Goal: Transaction & Acquisition: Subscribe to service/newsletter

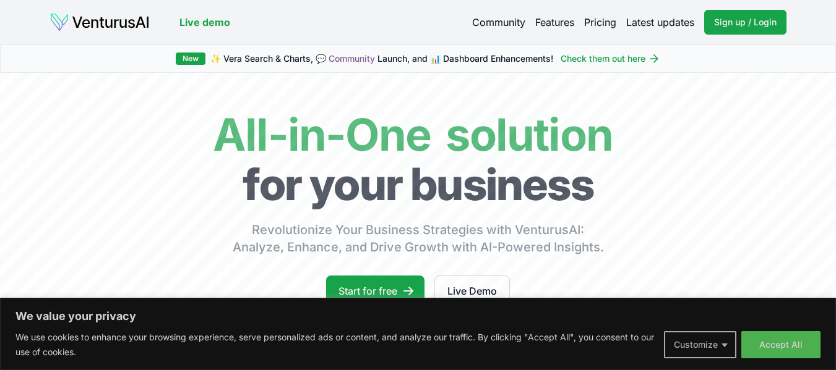
click at [724, 343] on button "Customize" at bounding box center [700, 345] width 72 height 27
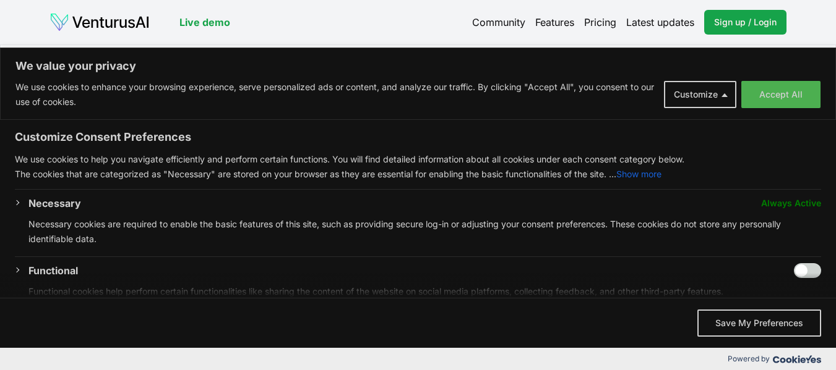
scroll to position [242, 0]
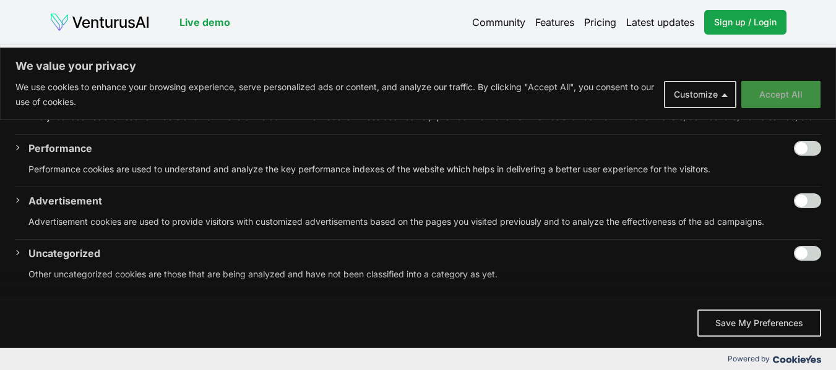
click at [792, 92] on button "Accept All" at bounding box center [780, 94] width 79 height 27
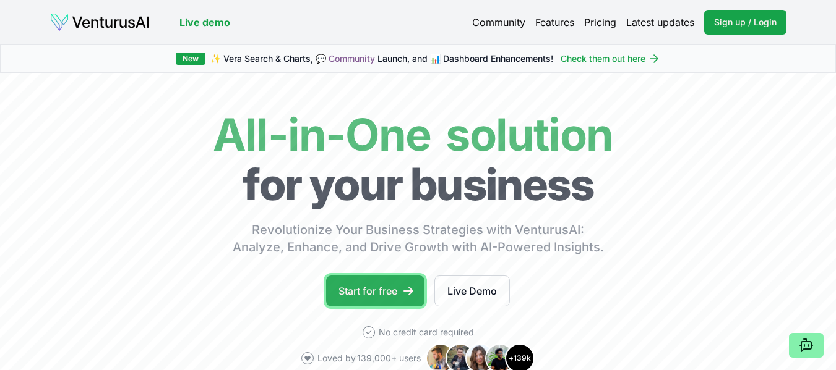
click at [362, 289] on link "Start for free" at bounding box center [375, 291] width 98 height 31
click at [562, 27] on link "Features" at bounding box center [554, 22] width 39 height 15
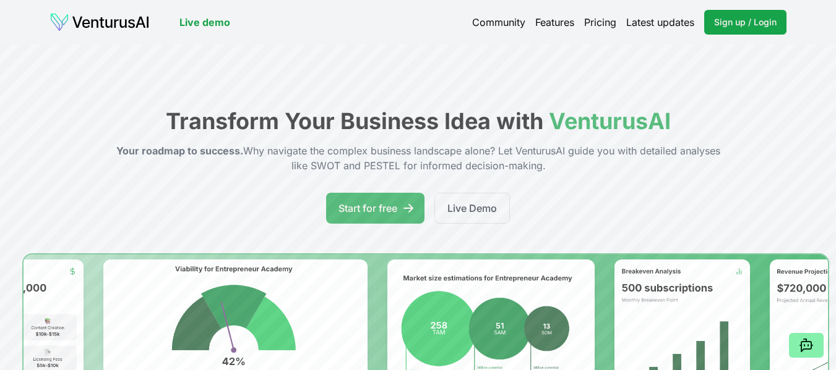
click at [590, 27] on link "Pricing" at bounding box center [600, 22] width 32 height 15
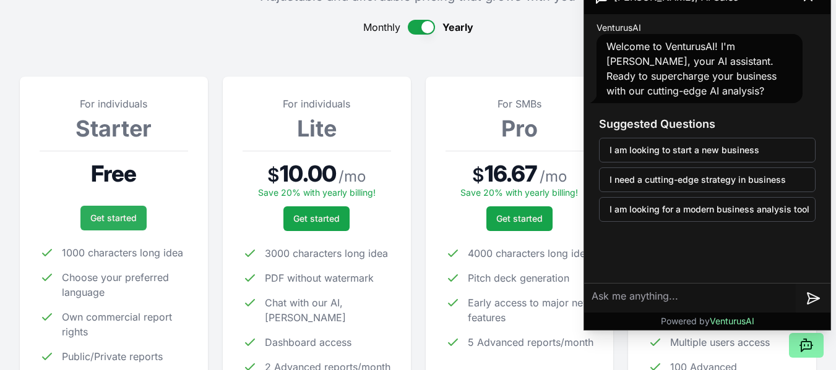
scroll to position [186, 0]
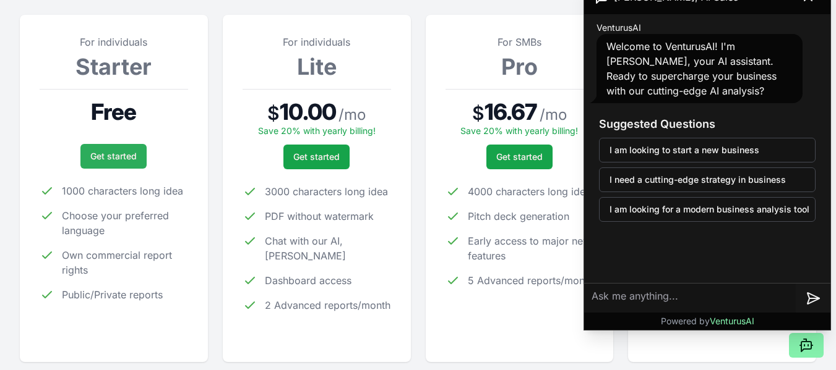
click at [107, 161] on link "Get started" at bounding box center [113, 156] width 66 height 25
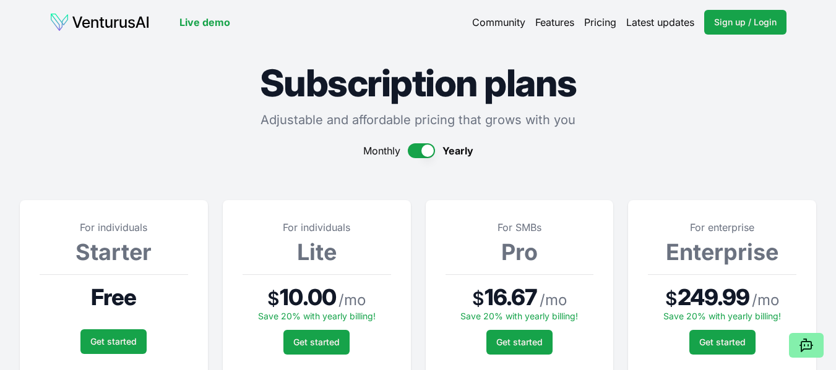
click at [101, 28] on img at bounding box center [99, 22] width 100 height 20
